Goal: Use online tool/utility

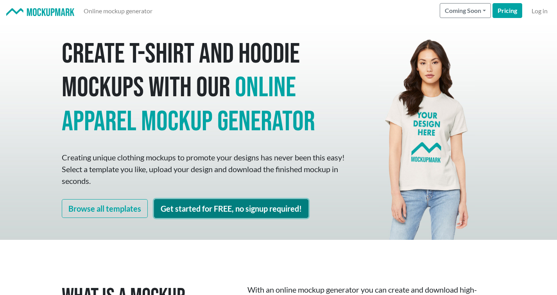
click at [256, 209] on link "Get started for FREE, no signup required!" at bounding box center [231, 208] width 154 height 19
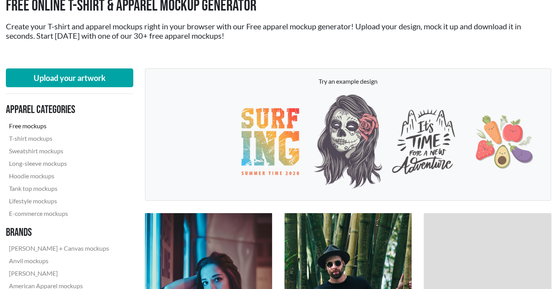
scroll to position [58, 0]
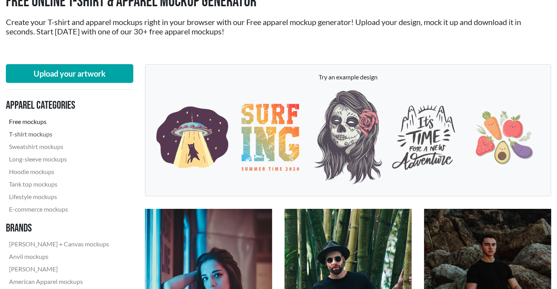
click at [46, 134] on link "T-shirt mockups" at bounding box center [59, 134] width 106 height 13
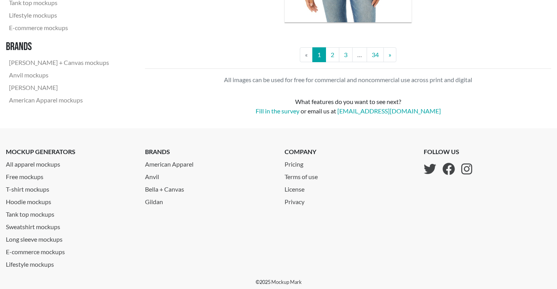
scroll to position [58, 0]
